Goal: Task Accomplishment & Management: Manage account settings

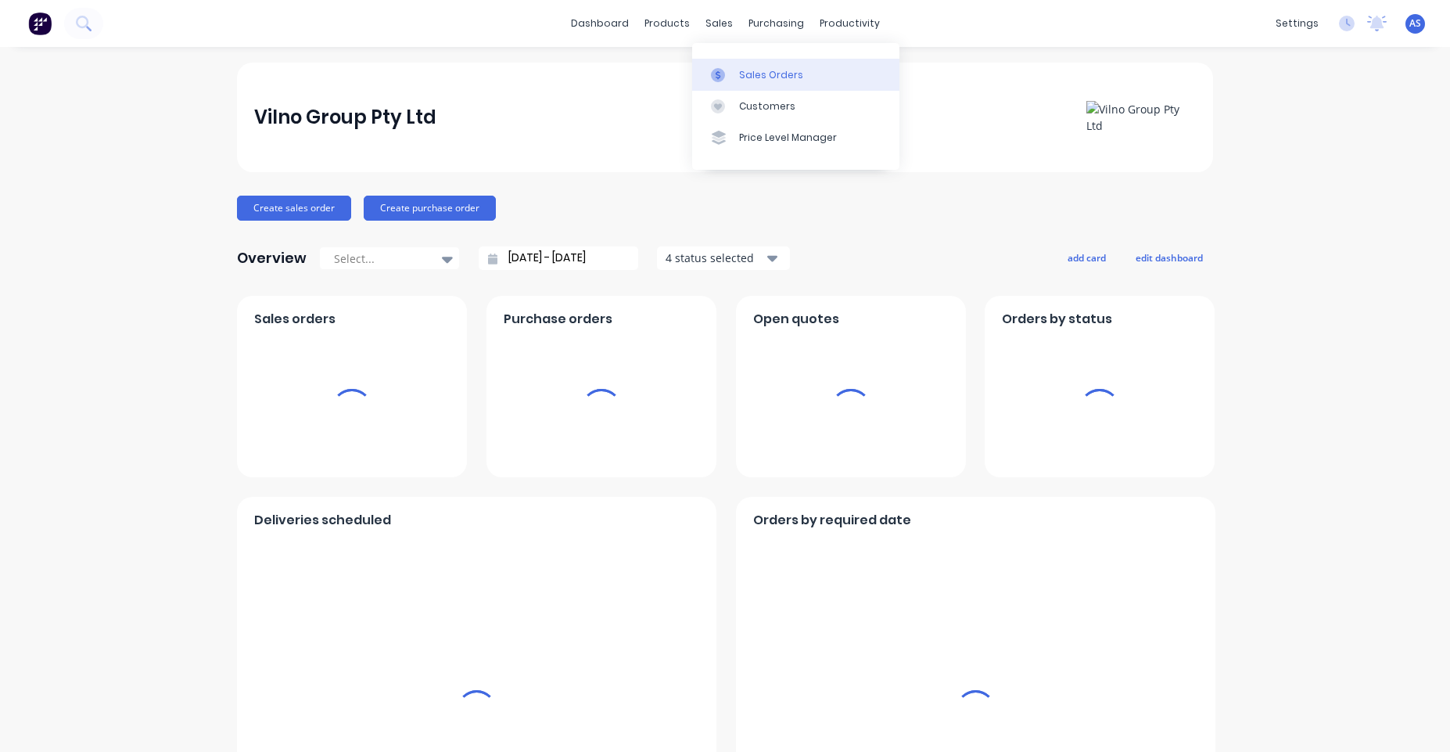
click at [748, 74] on div "Sales Orders" at bounding box center [771, 75] width 64 height 14
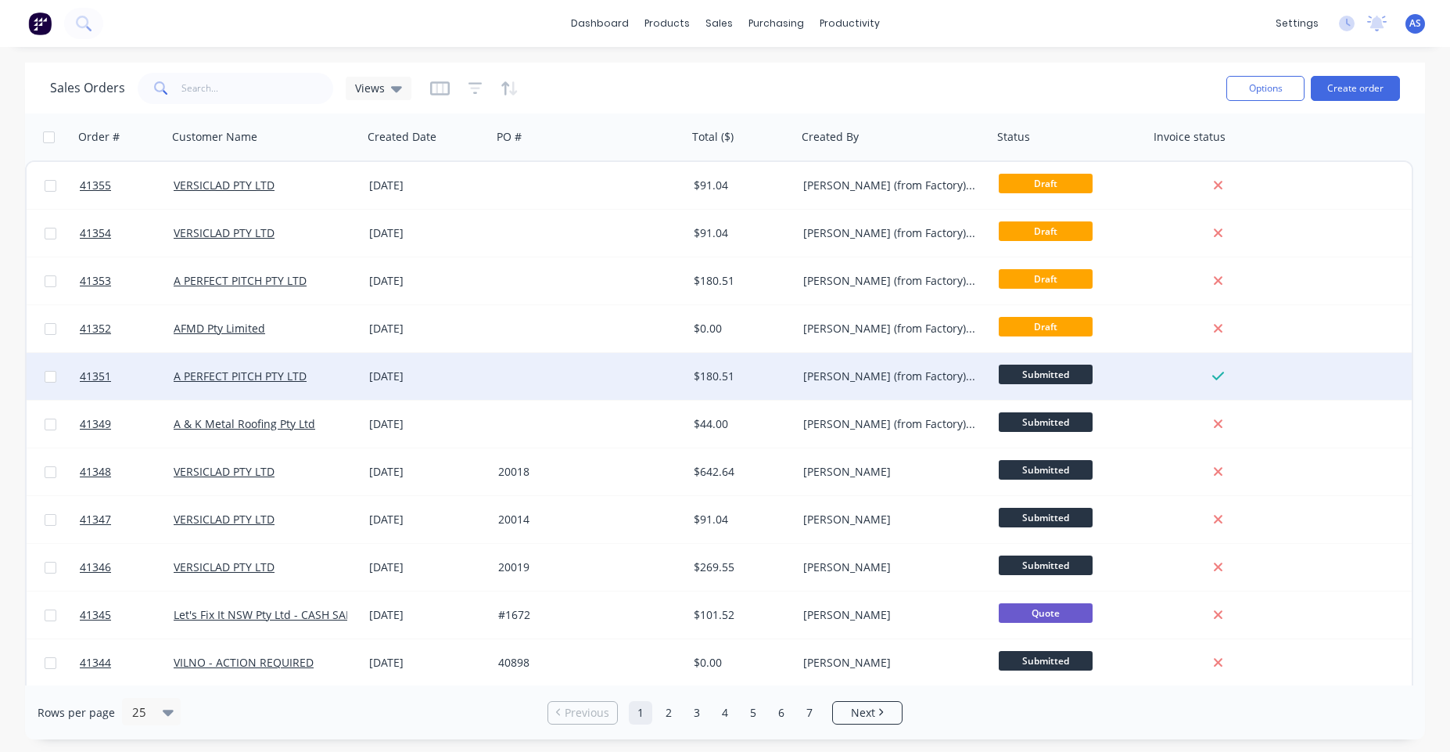
click at [673, 375] on div at bounding box center [590, 376] width 196 height 47
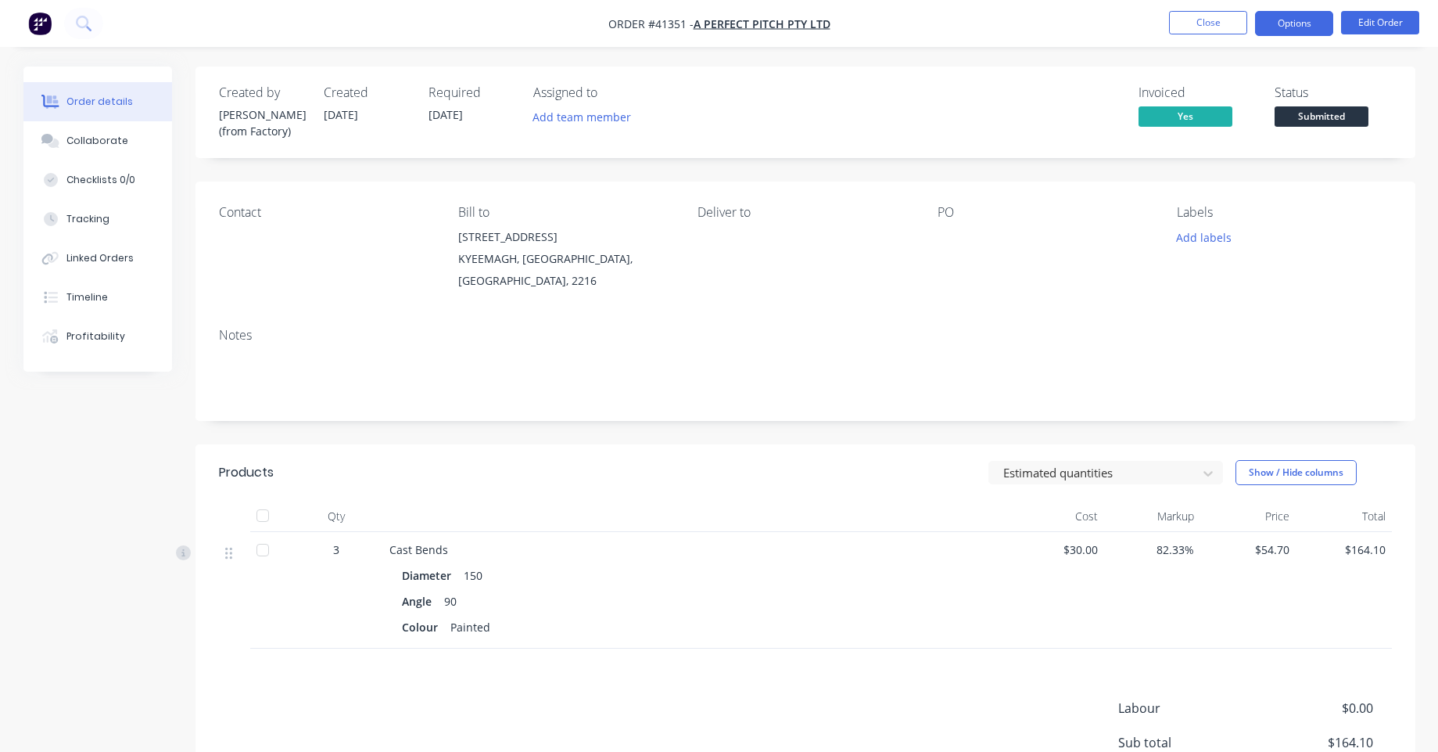
click at [1308, 33] on button "Options" at bounding box center [1294, 23] width 78 height 25
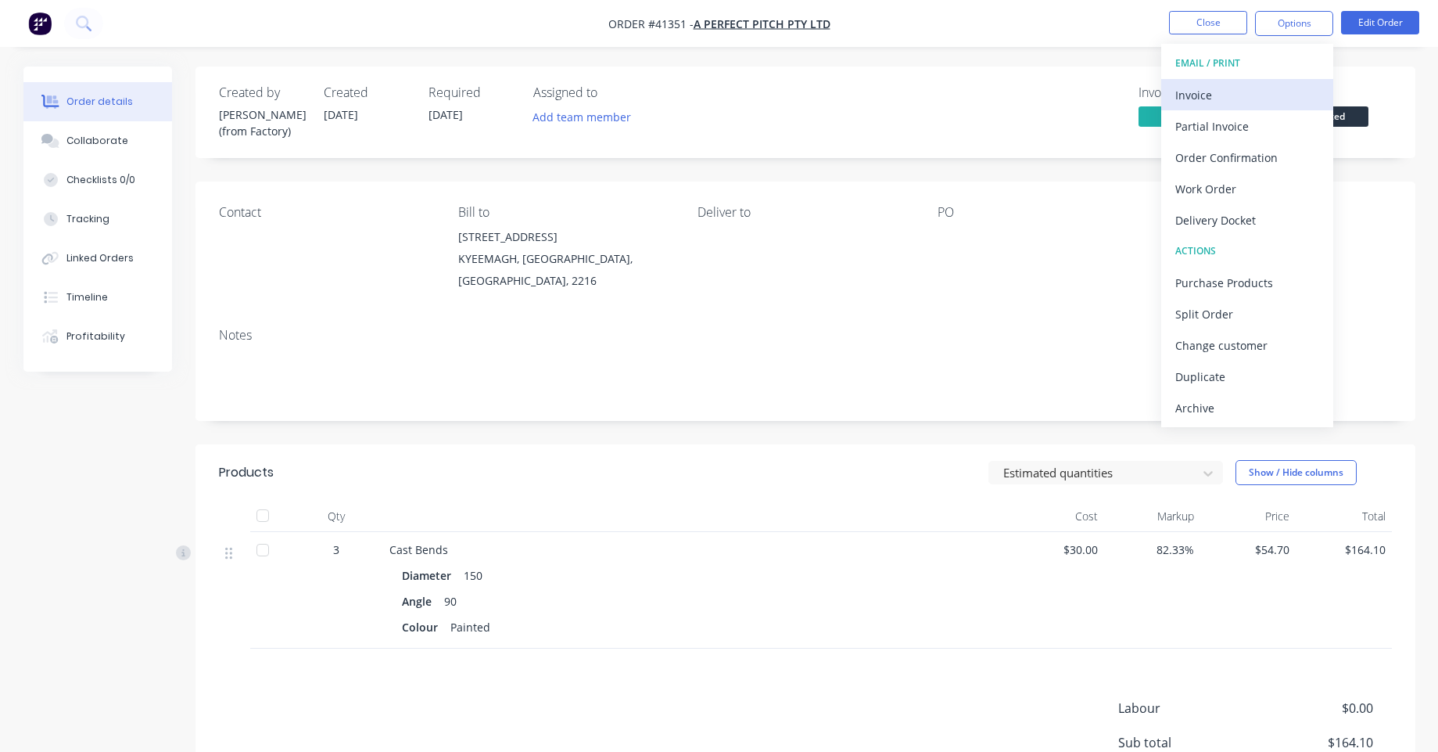
click at [1279, 88] on div "Invoice" at bounding box center [1247, 95] width 144 height 23
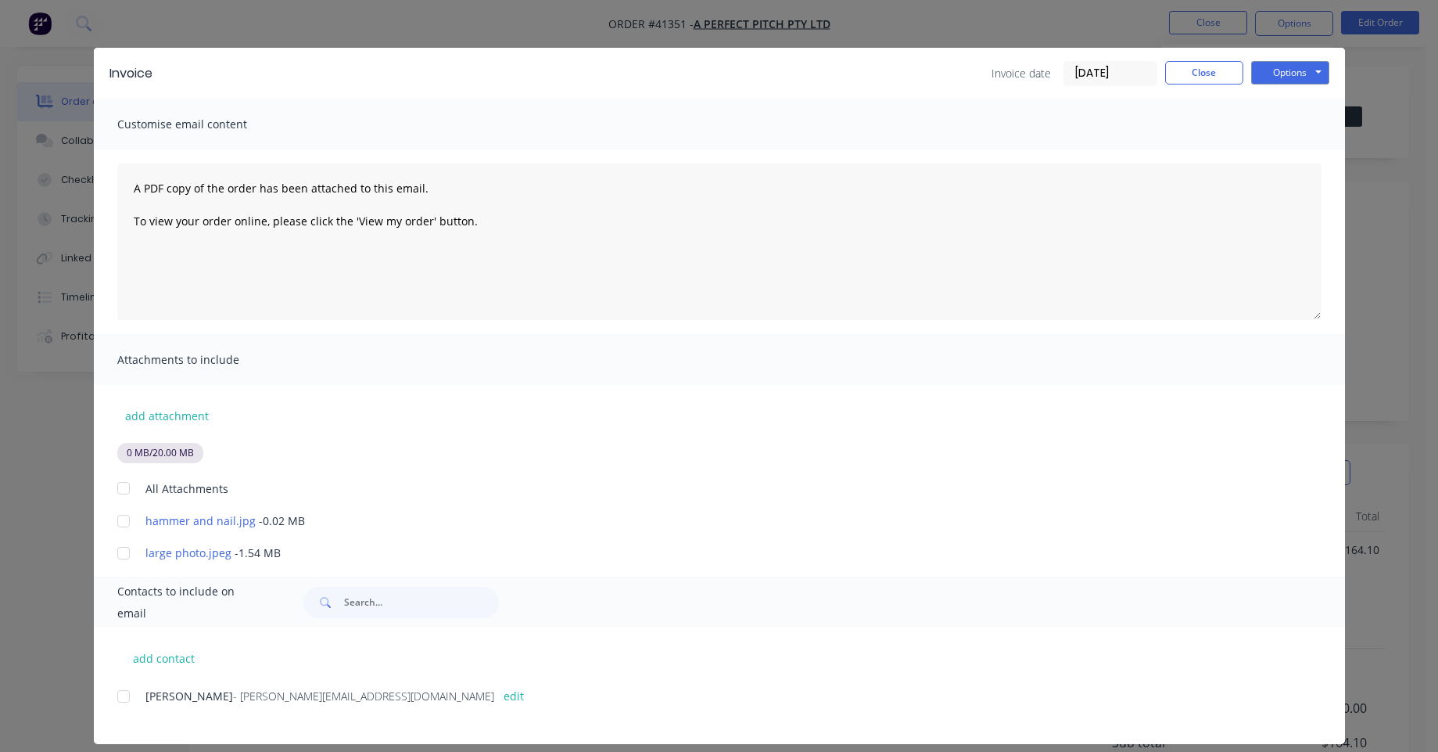
scroll to position [29, 0]
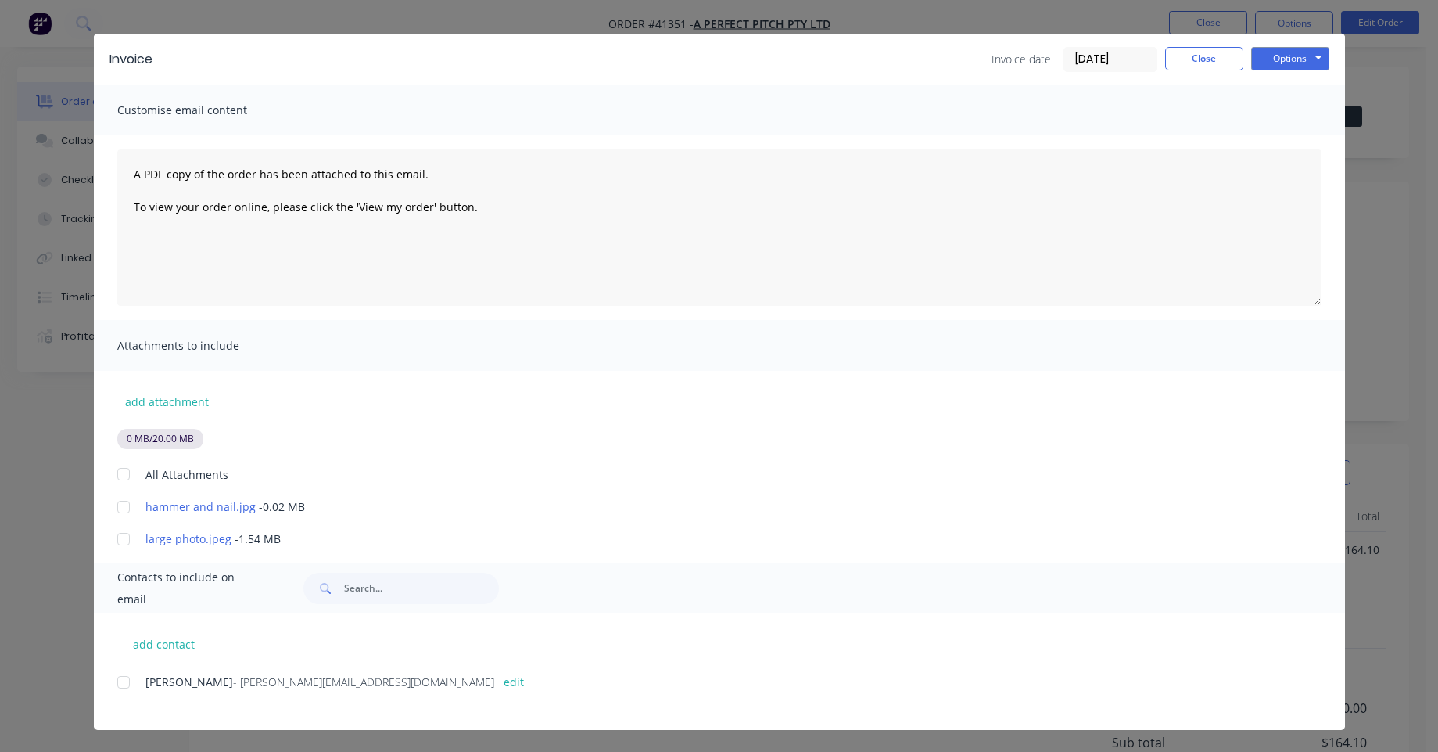
click at [167, 414] on div "add attachment 0 MB / 20.00 MB All Attachments hammer and nail.jpg - 0.02 MB la…" at bounding box center [719, 459] width 1251 height 176
click at [171, 409] on button "add attachment" at bounding box center [166, 400] width 99 height 23
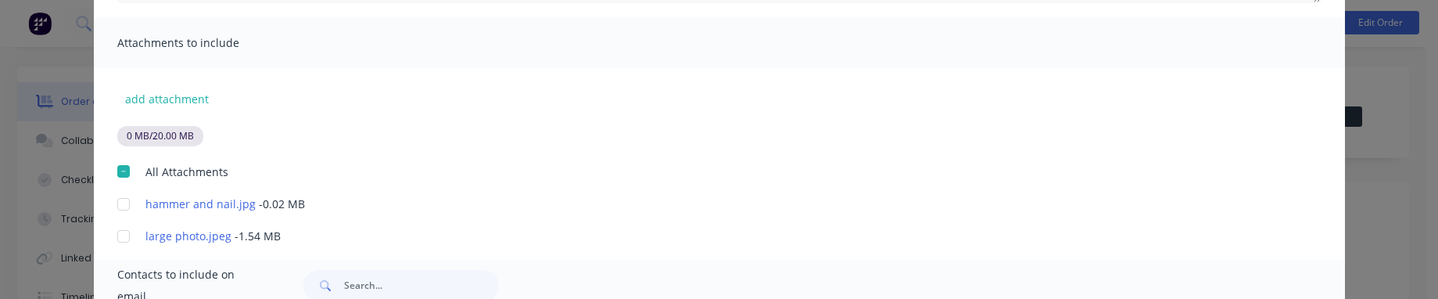
scroll to position [390, 0]
